Goal: Task Accomplishment & Management: Use online tool/utility

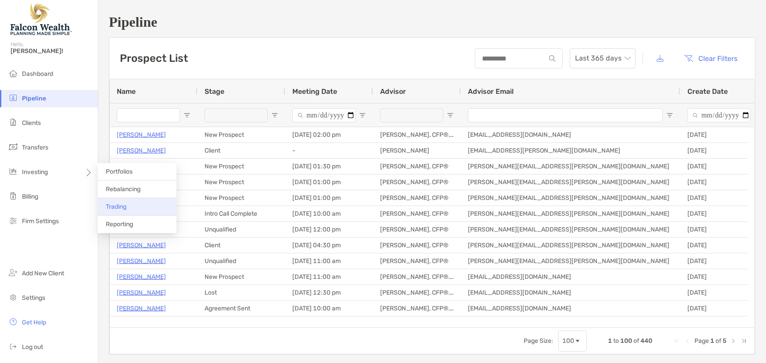
click at [129, 211] on li "Trading" at bounding box center [137, 207] width 79 height 18
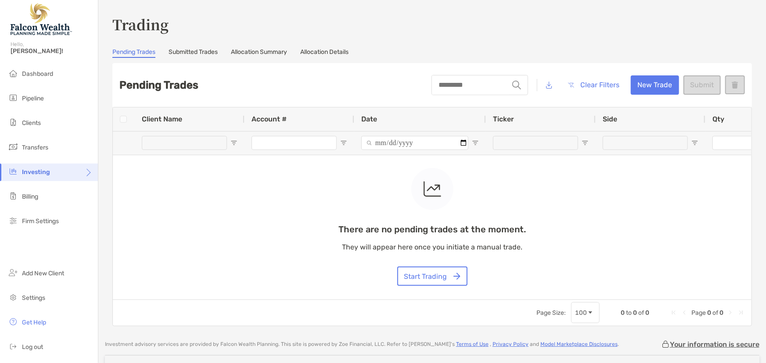
scroll to position [79, 0]
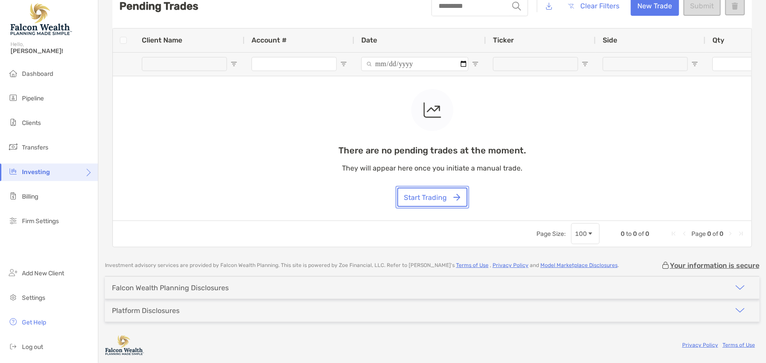
click at [446, 194] on button "Start Trading" at bounding box center [432, 197] width 70 height 19
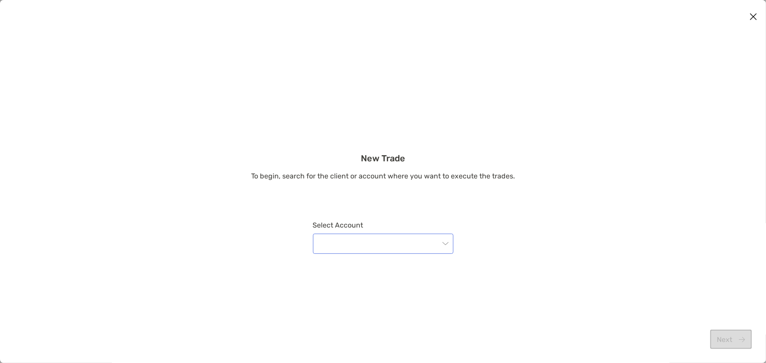
click at [352, 242] on input "modal" at bounding box center [378, 243] width 121 height 19
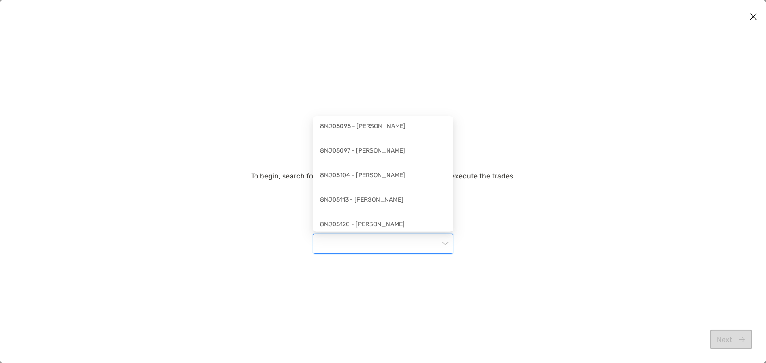
scroll to position [359, 0]
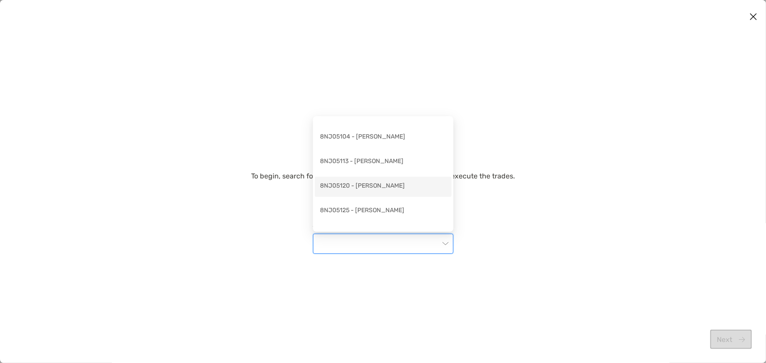
click at [371, 191] on div "8NJ05120 - [PERSON_NAME]" at bounding box center [383, 186] width 126 height 11
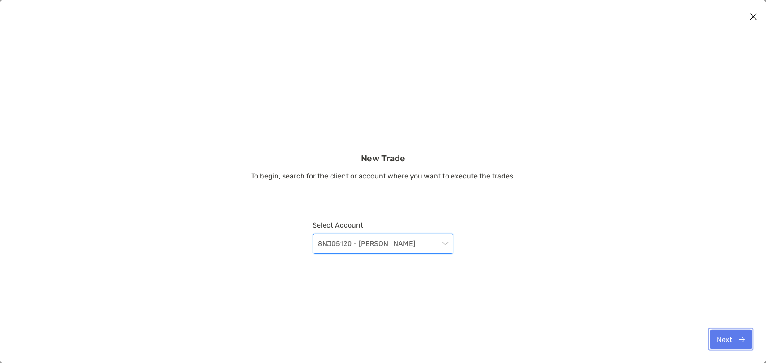
click at [725, 339] on button "Next" at bounding box center [731, 339] width 42 height 19
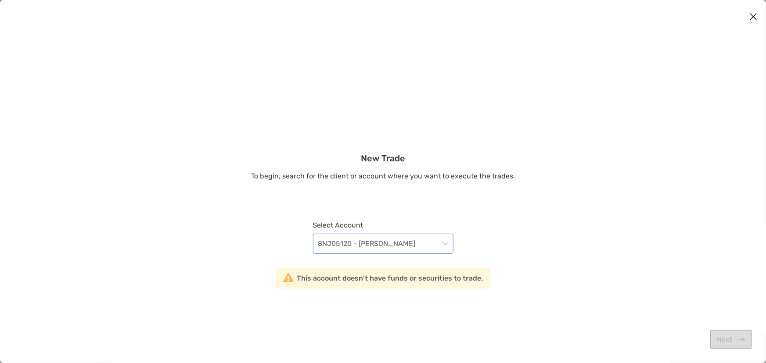
click at [413, 244] on span "8NJ05120 - [PERSON_NAME]" at bounding box center [383, 243] width 130 height 19
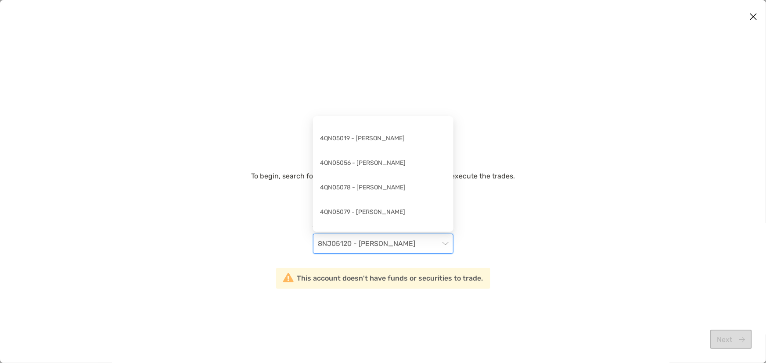
scroll to position [8755, 0]
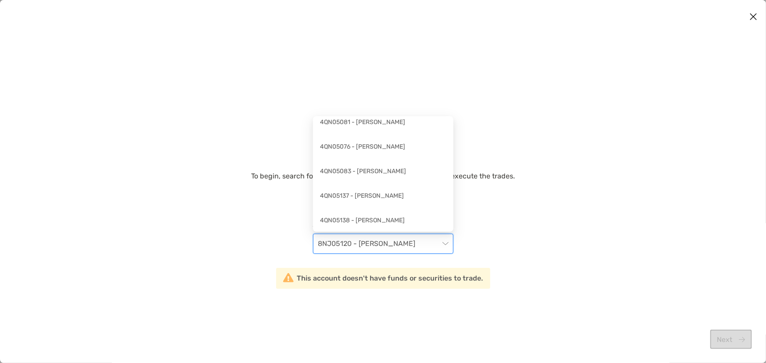
click at [519, 214] on div "New Trade To begin, search for the client or account where you want to execute …" at bounding box center [383, 221] width 766 height 136
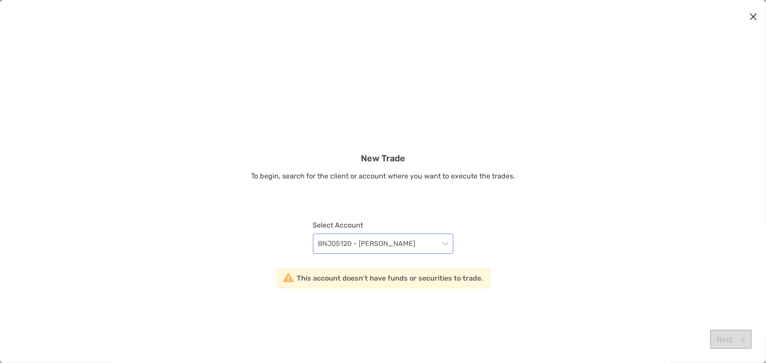
click at [382, 250] on span "8NJ05120 - [PERSON_NAME]" at bounding box center [383, 243] width 130 height 19
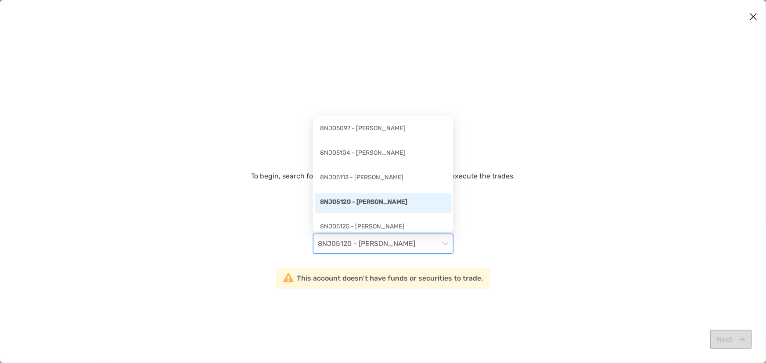
click at [378, 248] on span "8NJ05120 - [PERSON_NAME]" at bounding box center [383, 243] width 130 height 19
drag, startPoint x: 315, startPoint y: 245, endPoint x: 472, endPoint y: 247, distance: 157.1
click at [472, 247] on div "New Trade To begin, search for the client or account where you want to execute …" at bounding box center [383, 221] width 766 height 136
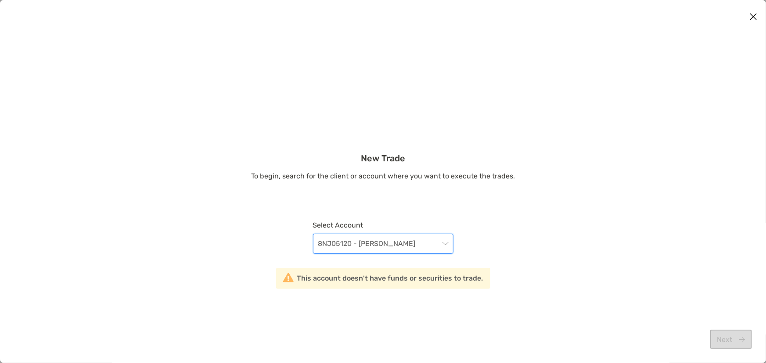
drag, startPoint x: 418, startPoint y: 241, endPoint x: 329, endPoint y: 246, distance: 89.6
click at [329, 246] on span "8NJ05120 - [PERSON_NAME]" at bounding box center [383, 243] width 130 height 19
click at [328, 245] on span "8NJ05120 - [PERSON_NAME]" at bounding box center [383, 243] width 130 height 19
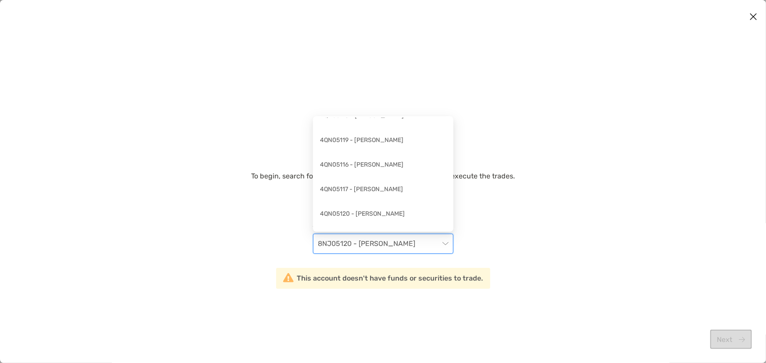
scroll to position [2737, 0]
click at [372, 193] on div "4QN05117 - [PERSON_NAME]" at bounding box center [383, 192] width 126 height 11
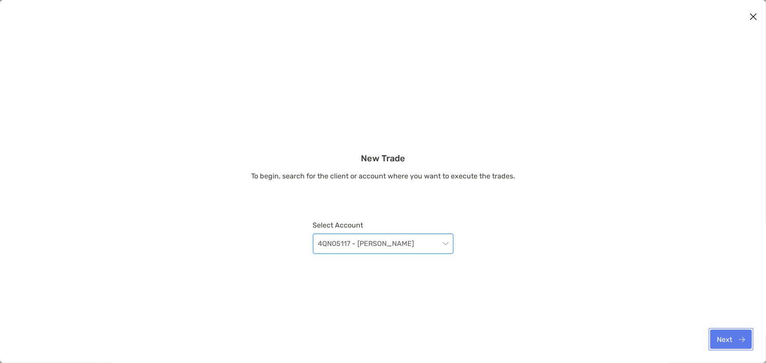
click at [724, 342] on button "Next" at bounding box center [731, 339] width 42 height 19
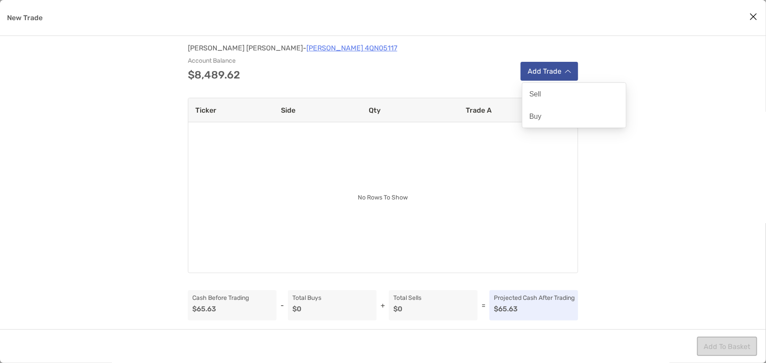
click at [534, 71] on button "Add Trade" at bounding box center [549, 71] width 57 height 19
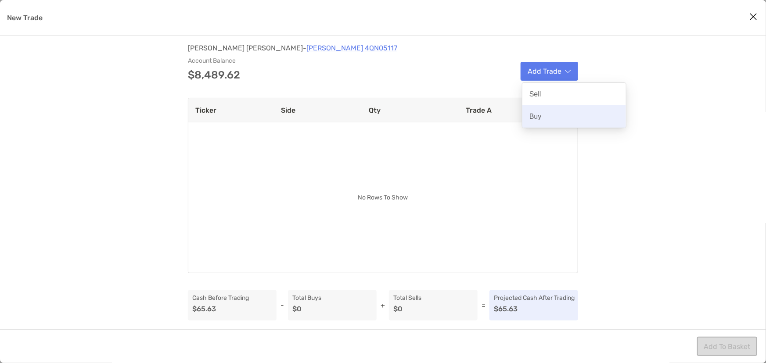
click at [539, 117] on p "Buy" at bounding box center [535, 116] width 12 height 8
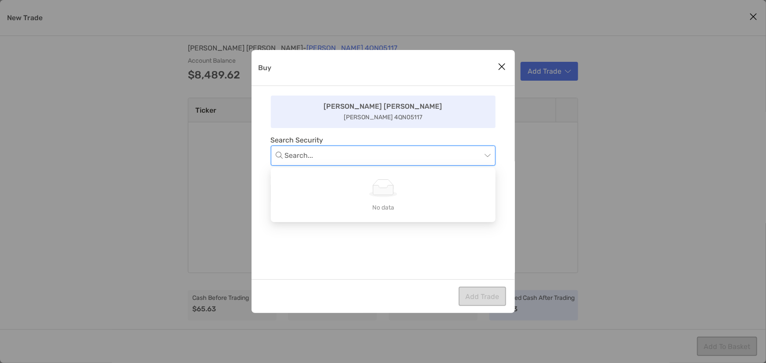
click at [313, 153] on input "Buy" at bounding box center [383, 155] width 197 height 19
type input "****"
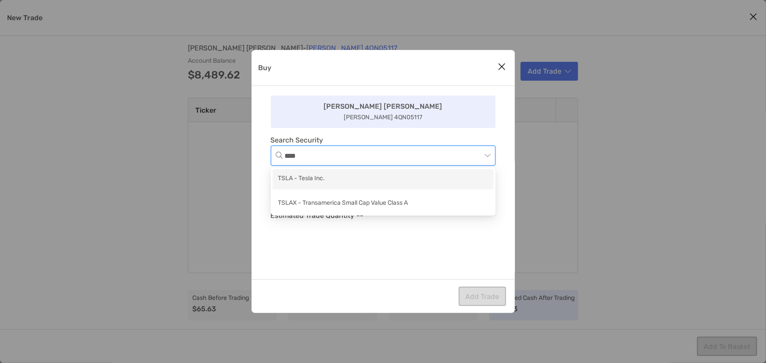
click at [322, 180] on div "TSLA - Tesla Inc." at bounding box center [383, 179] width 211 height 11
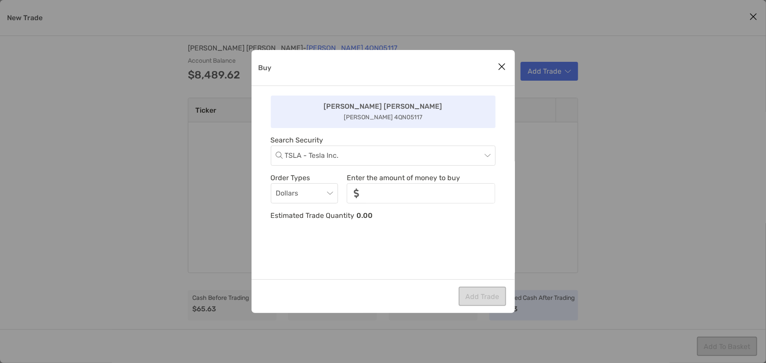
click at [499, 68] on icon "Close modal" at bounding box center [502, 66] width 8 height 11
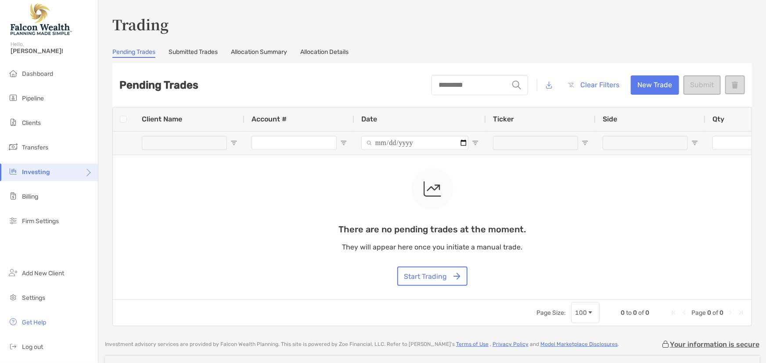
click at [79, 172] on div "Investing" at bounding box center [49, 173] width 98 height 18
click at [123, 206] on span "Trading" at bounding box center [117, 206] width 23 height 7
click at [657, 83] on button "New Trade" at bounding box center [655, 84] width 48 height 19
